Goal: Information Seeking & Learning: Learn about a topic

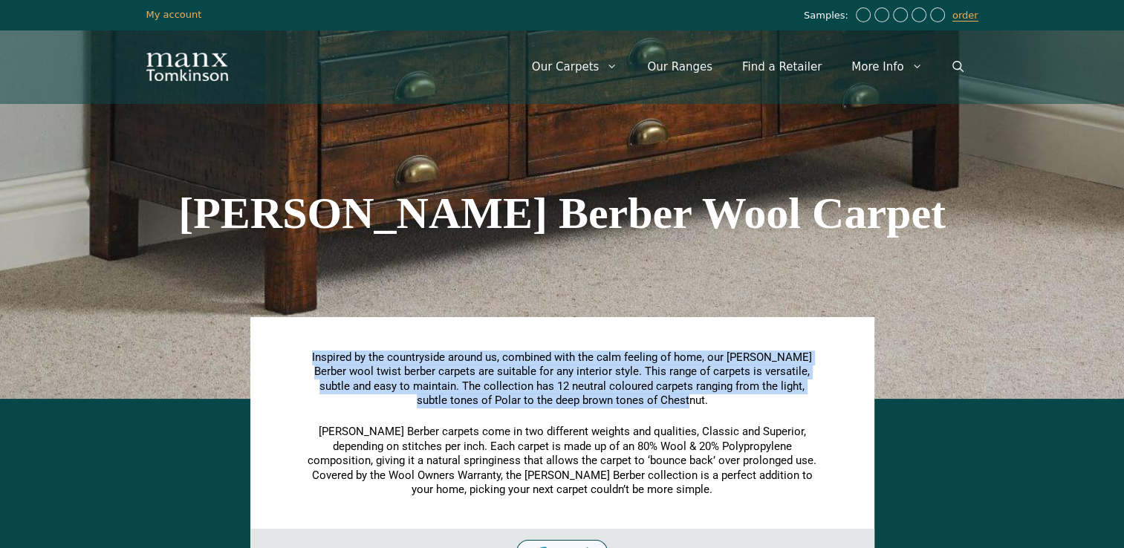
drag, startPoint x: 306, startPoint y: 355, endPoint x: 814, endPoint y: 407, distance: 510.9
click at [814, 407] on p "Inspired by the countryside around us, combined with the calm feeling of home, …" at bounding box center [562, 380] width 513 height 58
click at [546, 367] on span "Inspired by the countryside around us, combined with the calm feeling of home, …" at bounding box center [562, 379] width 500 height 57
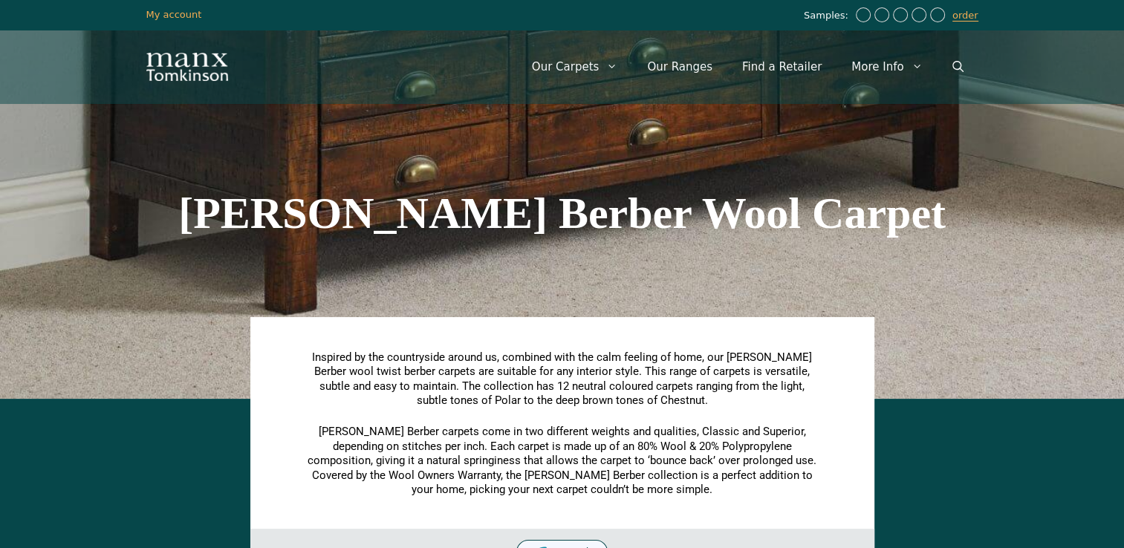
click at [390, 386] on span "Inspired by the countryside around us, combined with the calm feeling of home, …" at bounding box center [562, 379] width 500 height 57
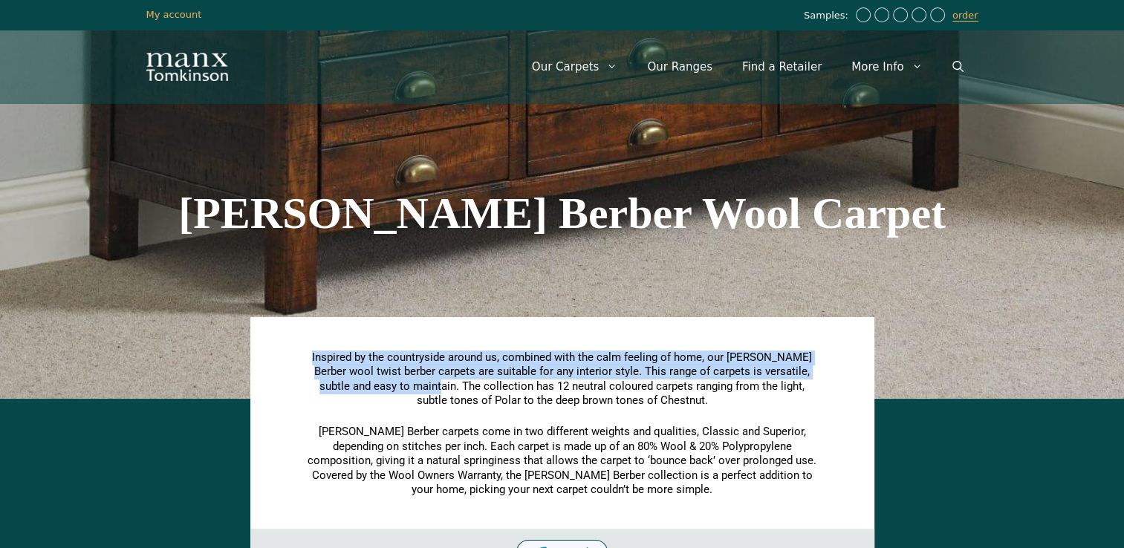
drag, startPoint x: 393, startPoint y: 387, endPoint x: 270, endPoint y: 331, distance: 135.4
click at [270, 331] on div "Inspired by the countryside around us, combined with the calm feeling of home, …" at bounding box center [562, 446] width 624 height 259
copy span "Inspired by the countryside around us, combined with the calm feeling of home, …"
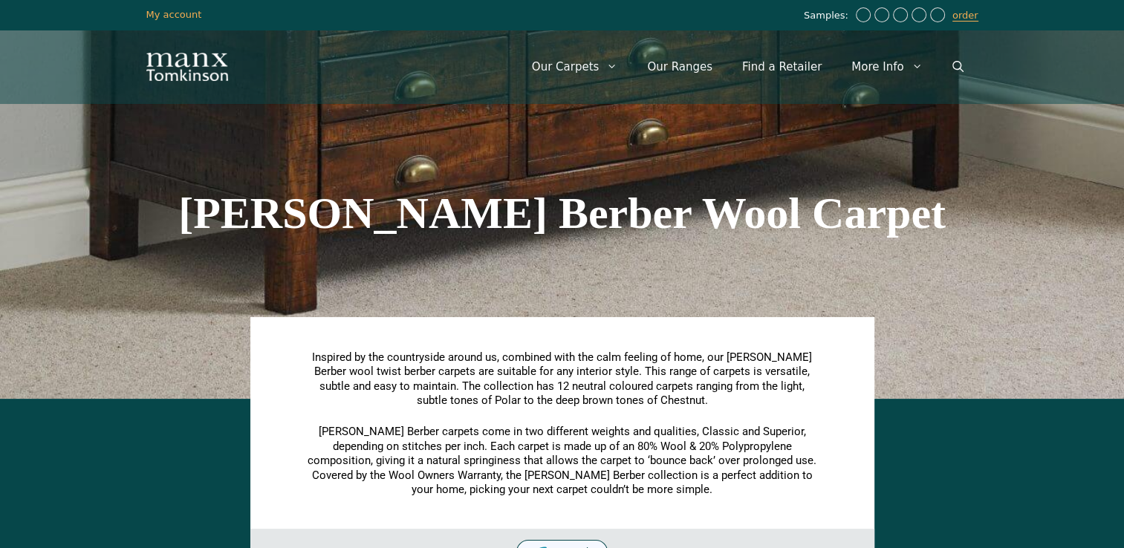
click at [673, 293] on div "[PERSON_NAME] Berber Wool Carpet" at bounding box center [562, 213] width 847 height 372
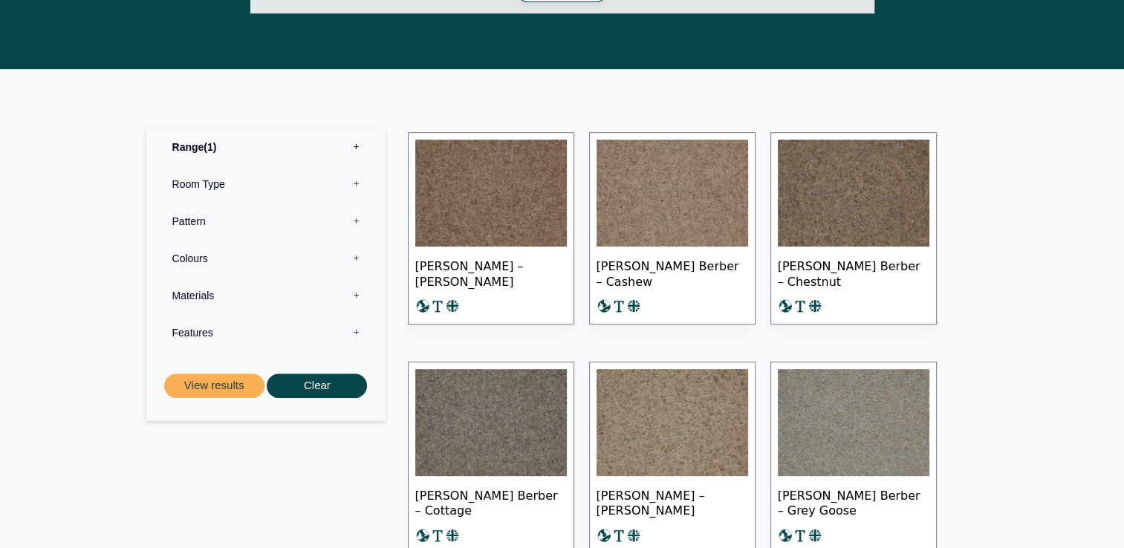
scroll to position [743, 0]
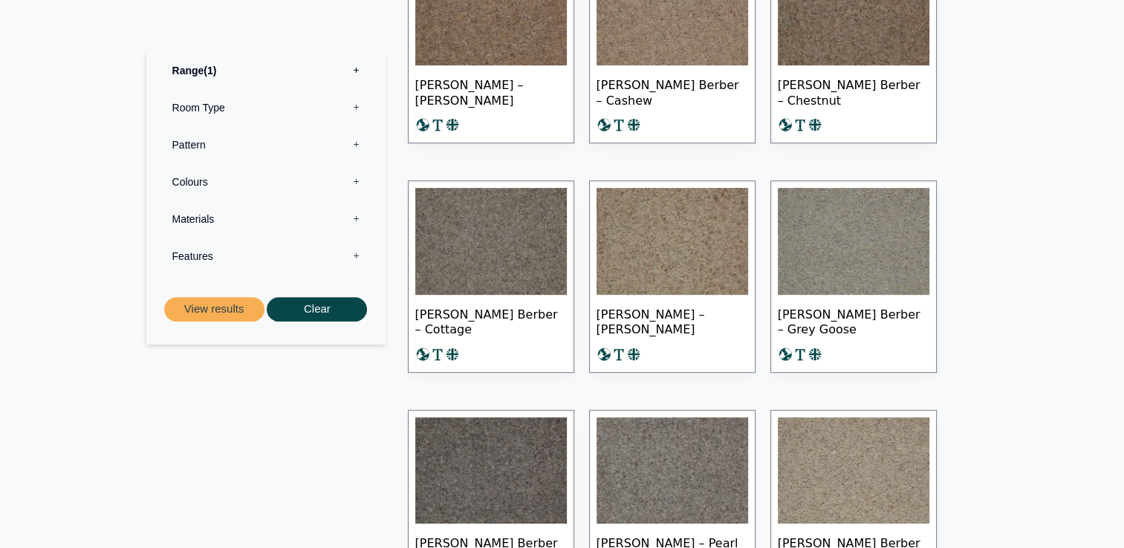
click at [673, 293] on img at bounding box center [673, 241] width 152 height 107
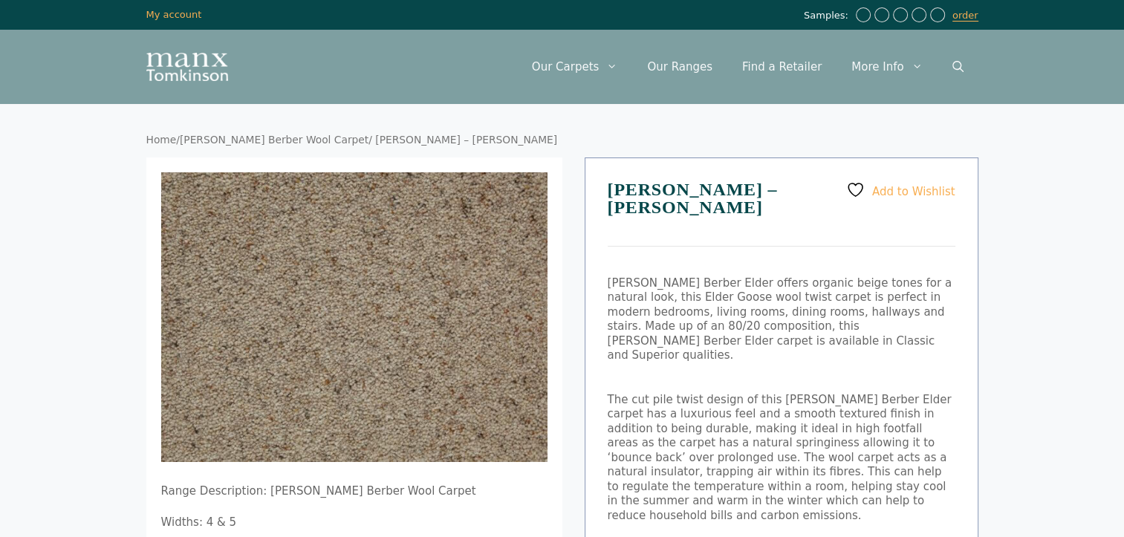
click at [282, 143] on link "[PERSON_NAME] Berber Wool Carpet" at bounding box center [274, 140] width 189 height 12
